Goal: Share content: Share content

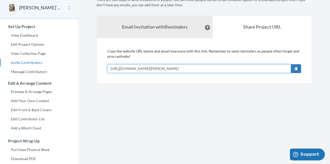
drag, startPoint x: 231, startPoint y: 66, endPoint x: 78, endPoint y: 76, distance: 153.0
click at [78, 76] on div "Main menu Vidhya's 25 Years of Inspiring Leadership Select a project Vidhya's 2…" at bounding box center [165, 105] width 330 height 259
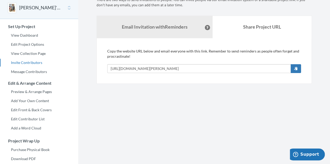
click at [142, 118] on section "Emails have been sent! Invite Contributors There are two ways to send invitatio…" at bounding box center [204, 105] width 252 height 259
click at [28, 6] on button "[PERSON_NAME]'s 25 Years of Inspiring Leadership" at bounding box center [40, 7] width 42 height 7
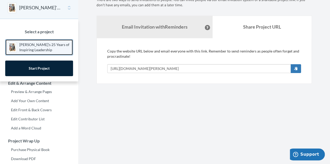
click at [30, 46] on p "[PERSON_NAME]'s 25 Years of Inspiring Leadership" at bounding box center [44, 47] width 51 height 10
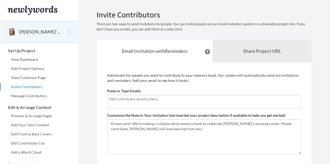
click at [128, 103] on div at bounding box center [204, 102] width 194 height 14
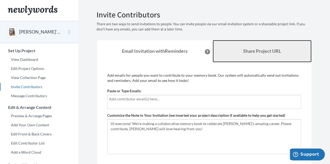
click at [253, 50] on b "Share Project URL" at bounding box center [262, 51] width 38 height 6
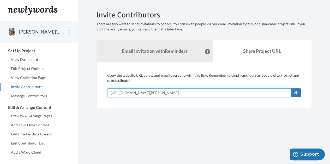
click at [227, 91] on input "[URL][DOMAIN_NAME][PERSON_NAME]" at bounding box center [198, 93] width 183 height 9
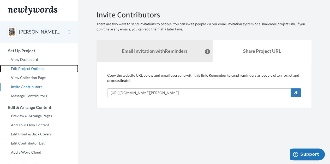
click at [29, 66] on link "Edit Project Options" at bounding box center [39, 69] width 78 height 8
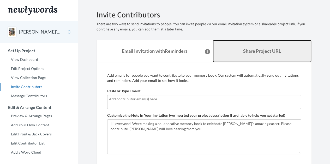
click at [256, 49] on b "Share Project URL" at bounding box center [262, 51] width 38 height 6
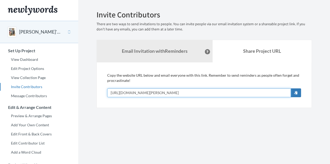
drag, startPoint x: 230, startPoint y: 93, endPoint x: 95, endPoint y: 94, distance: 135.0
click at [95, 94] on div "Emails have been sent! Invite Contributors There are two ways to send invitatio…" at bounding box center [204, 59] width 223 height 98
